Goal: Task Accomplishment & Management: Use online tool/utility

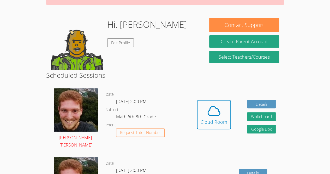
scroll to position [66, 0]
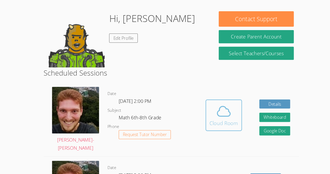
click at [226, 108] on span at bounding box center [214, 111] width 27 height 15
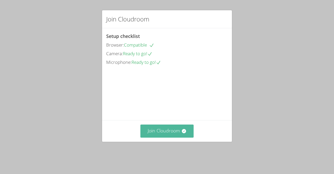
click at [170, 137] on button "Join Cloudroom" at bounding box center [167, 130] width 54 height 13
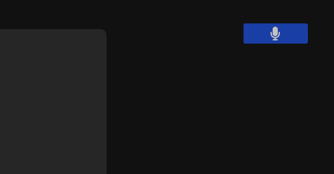
click at [184, 34] on video at bounding box center [194, 19] width 62 height 35
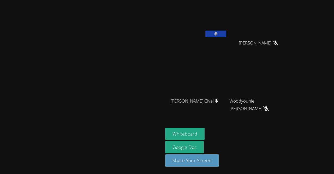
click at [227, 29] on video at bounding box center [196, 19] width 62 height 35
click at [218, 34] on icon at bounding box center [215, 34] width 3 height 4
click at [205, 132] on button "Whiteboard" at bounding box center [184, 133] width 39 height 12
drag, startPoint x: 227, startPoint y: 27, endPoint x: 238, endPoint y: 9, distance: 21.1
click at [227, 9] on video at bounding box center [196, 19] width 62 height 35
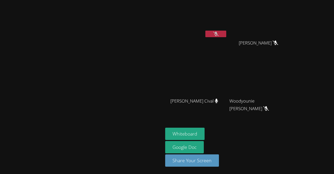
click at [227, 14] on video at bounding box center [196, 19] width 62 height 35
click at [227, 16] on video at bounding box center [196, 19] width 62 height 35
click at [205, 134] on button "Whiteboard" at bounding box center [184, 133] width 39 height 12
click at [205, 131] on button "Whiteboard" at bounding box center [184, 133] width 39 height 12
click at [227, 94] on video at bounding box center [196, 77] width 62 height 35
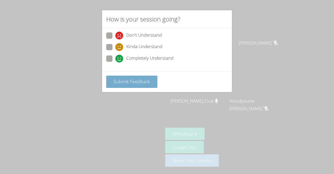
click at [144, 86] on button "Submit Feedback" at bounding box center [131, 81] width 51 height 12
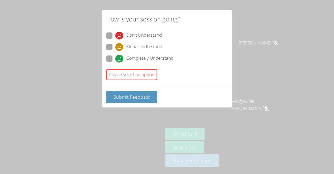
click at [115, 62] on span at bounding box center [115, 62] width 0 height 0
click at [115, 57] on input "Completely Understand" at bounding box center [117, 57] width 4 height 4
radio input "true"
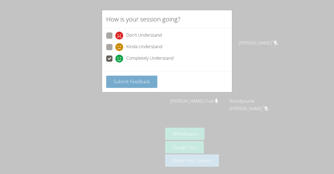
click at [123, 81] on span "Submit Feedback" at bounding box center [132, 81] width 37 height 6
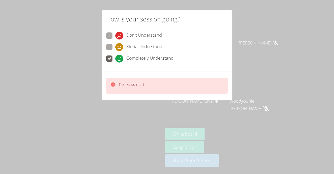
click at [275, 16] on div "How is your session going? Don't Understand Kinda Understand Completely Underst…" at bounding box center [167, 87] width 334 height 174
